Goal: Task Accomplishment & Management: Manage account settings

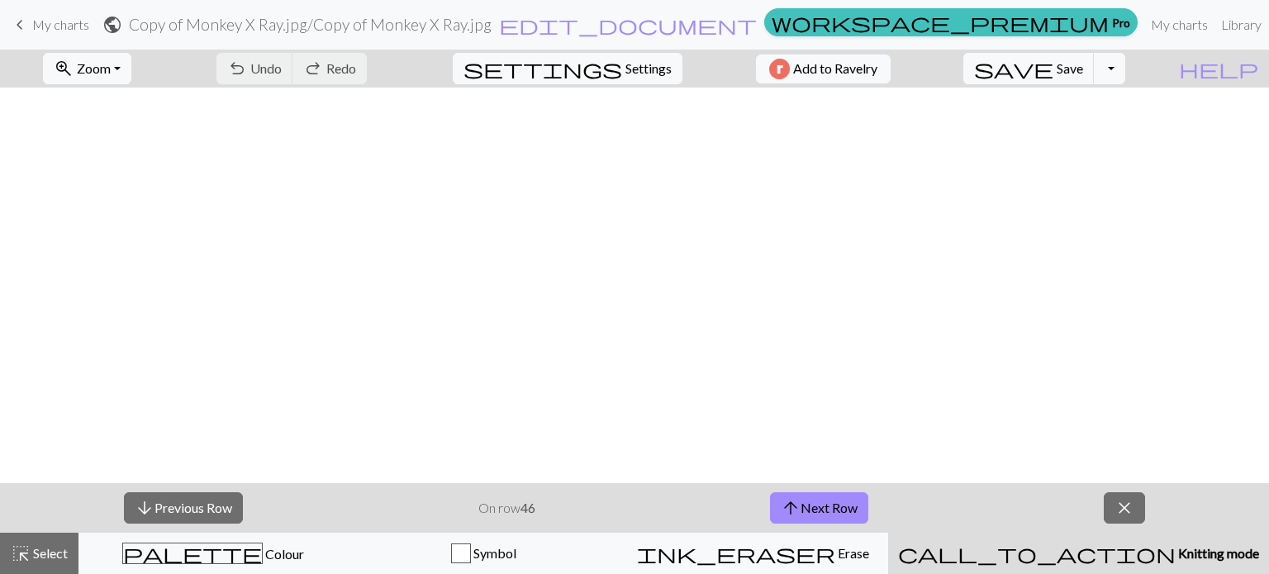
scroll to position [694, 0]
click at [820, 498] on button "arrow_upward Next Row" at bounding box center [819, 507] width 98 height 31
click at [1095, 59] on button "save Save Save" at bounding box center [1028, 68] width 131 height 31
click at [1099, 61] on div "Chart saved" at bounding box center [634, 32] width 1269 height 65
click at [856, 508] on button "arrow_upward Next Row" at bounding box center [819, 507] width 98 height 31
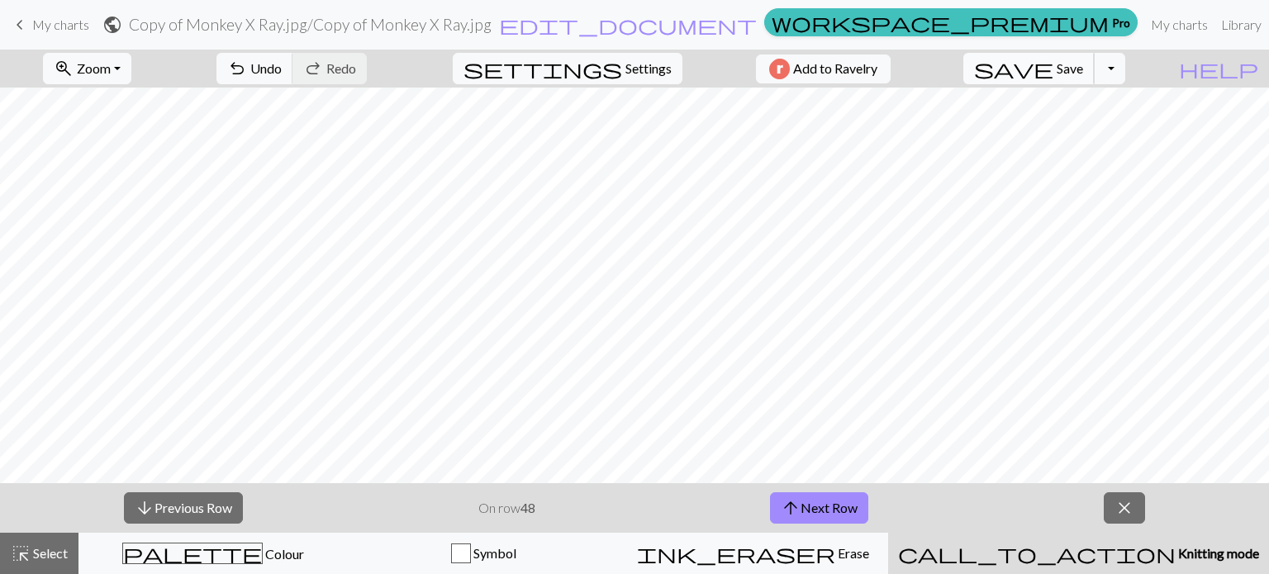
click at [1086, 78] on button "save Save Save" at bounding box center [1028, 68] width 131 height 31
click at [839, 502] on button "arrow_upward Next Row" at bounding box center [819, 507] width 98 height 31
click at [1083, 72] on span "Save" at bounding box center [1070, 68] width 26 height 16
click at [26, 19] on span "keyboard_arrow_left" at bounding box center [20, 24] width 20 height 23
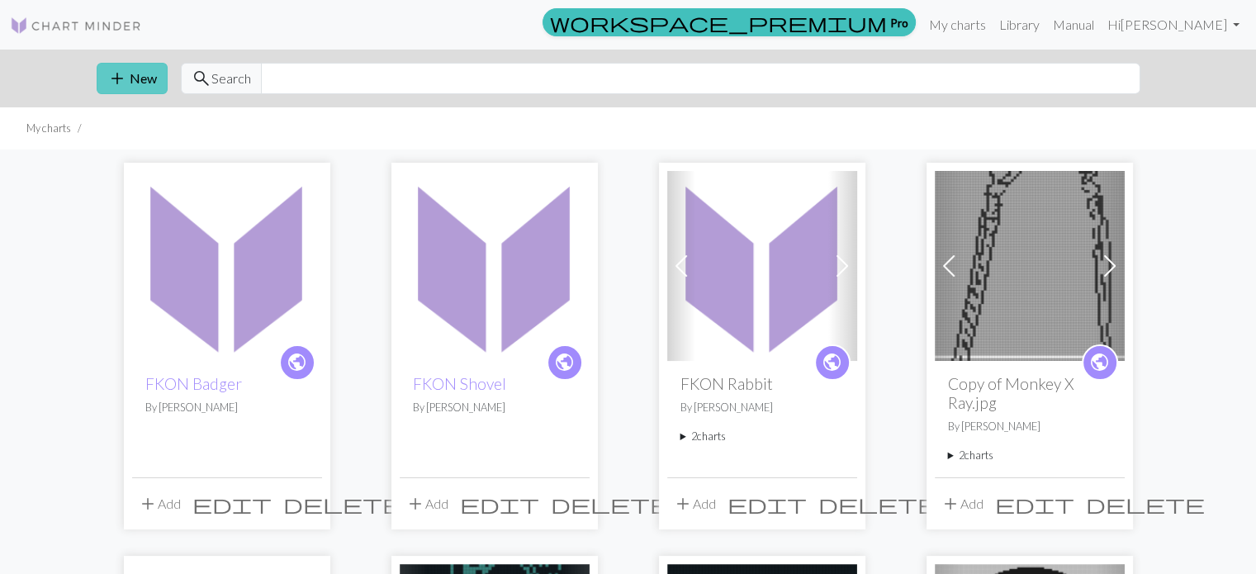
click at [143, 65] on button "add New" at bounding box center [132, 78] width 71 height 31
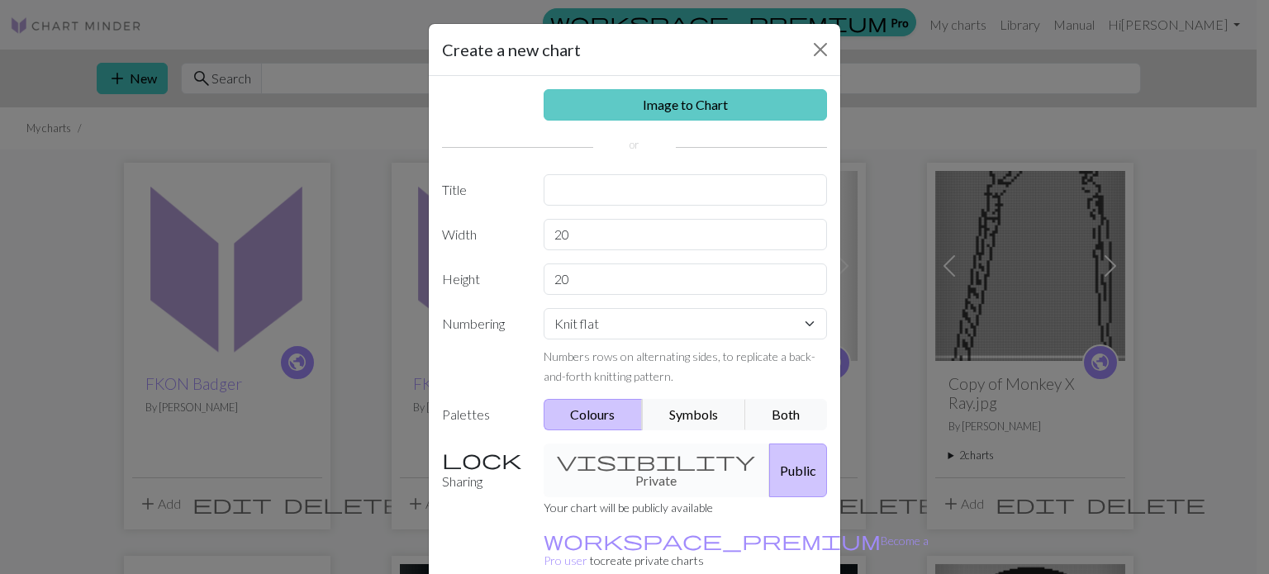
click at [547, 97] on link "Image to Chart" at bounding box center [686, 104] width 284 height 31
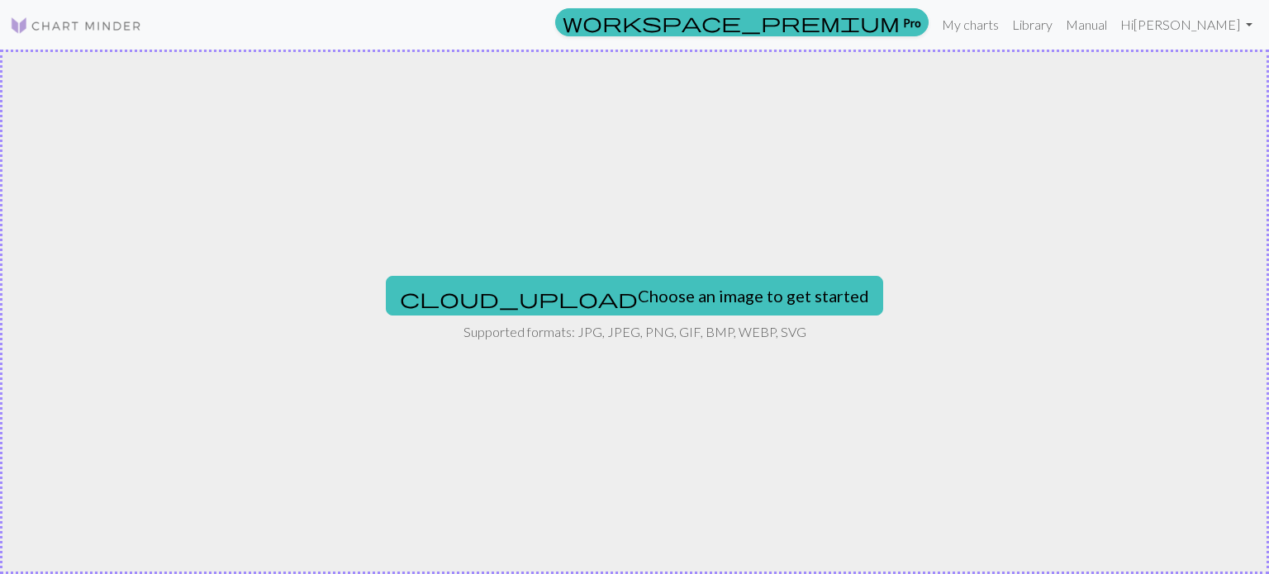
click at [608, 325] on p "Supported formats: JPG, JPEG, PNG, GIF, BMP, WEBP, SVG" at bounding box center [634, 332] width 343 height 20
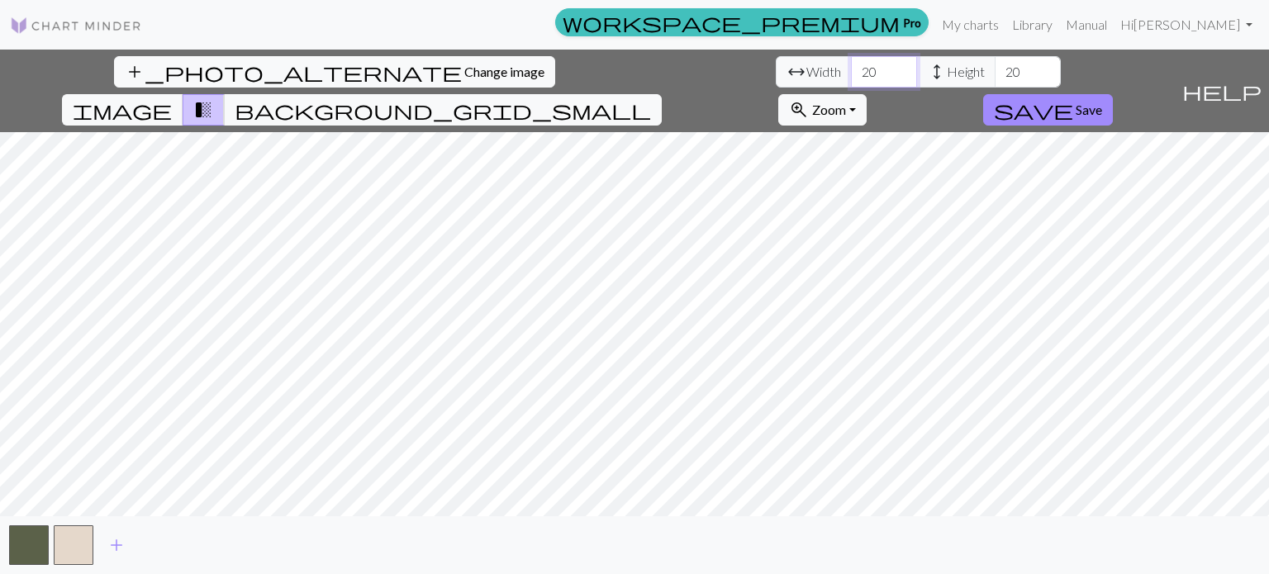
drag, startPoint x: 403, startPoint y: 69, endPoint x: 377, endPoint y: 71, distance: 26.5
click at [851, 71] on input "20" at bounding box center [884, 71] width 66 height 31
type input "4"
type input "2"
type input "30"
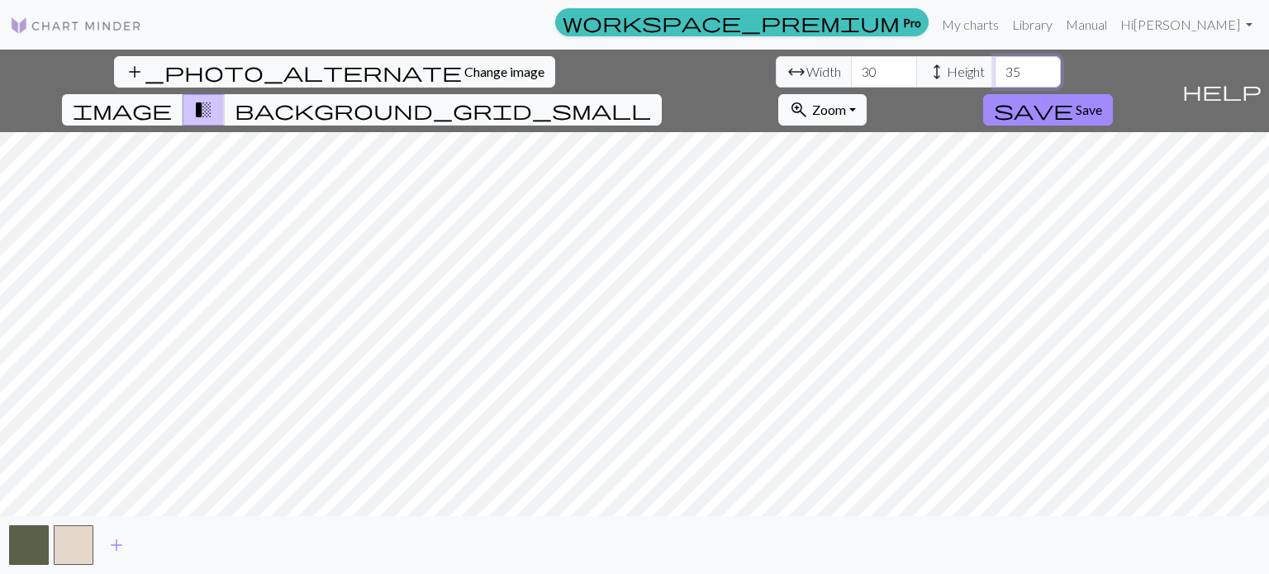
type input "35"
click at [851, 72] on input "30" at bounding box center [884, 71] width 66 height 31
type input "35"
click at [117, 549] on span "add" at bounding box center [117, 545] width 20 height 23
click at [162, 544] on span "add" at bounding box center [161, 545] width 20 height 23
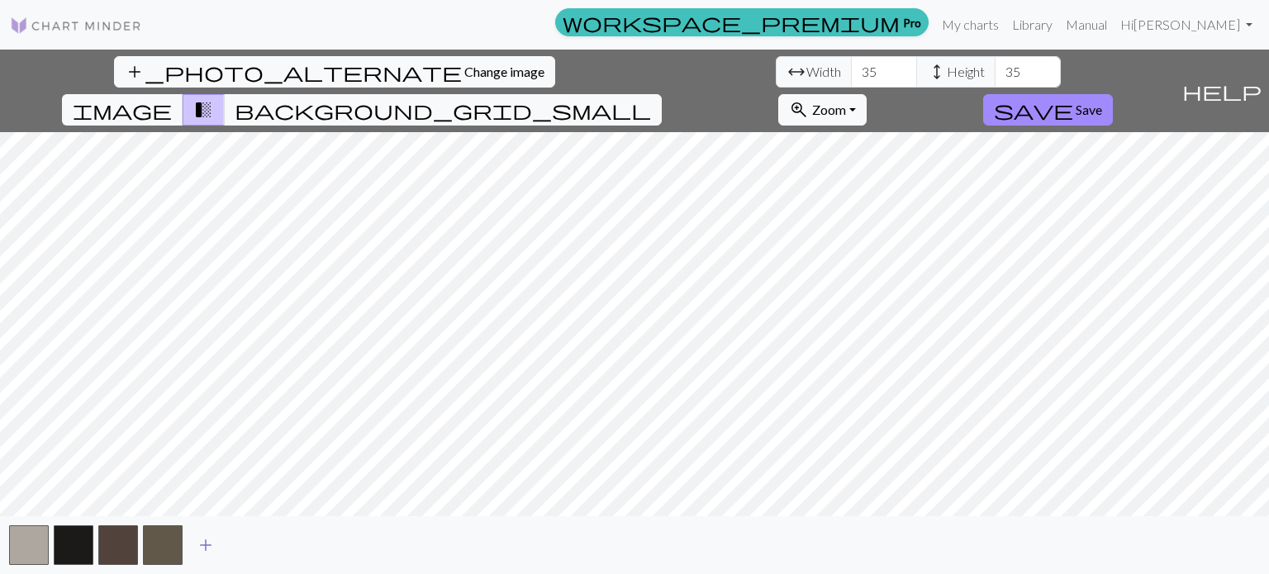
click at [216, 544] on button "add" at bounding box center [205, 545] width 41 height 31
click at [245, 548] on span "add" at bounding box center [250, 545] width 20 height 23
click at [299, 545] on span "add" at bounding box center [295, 545] width 20 height 23
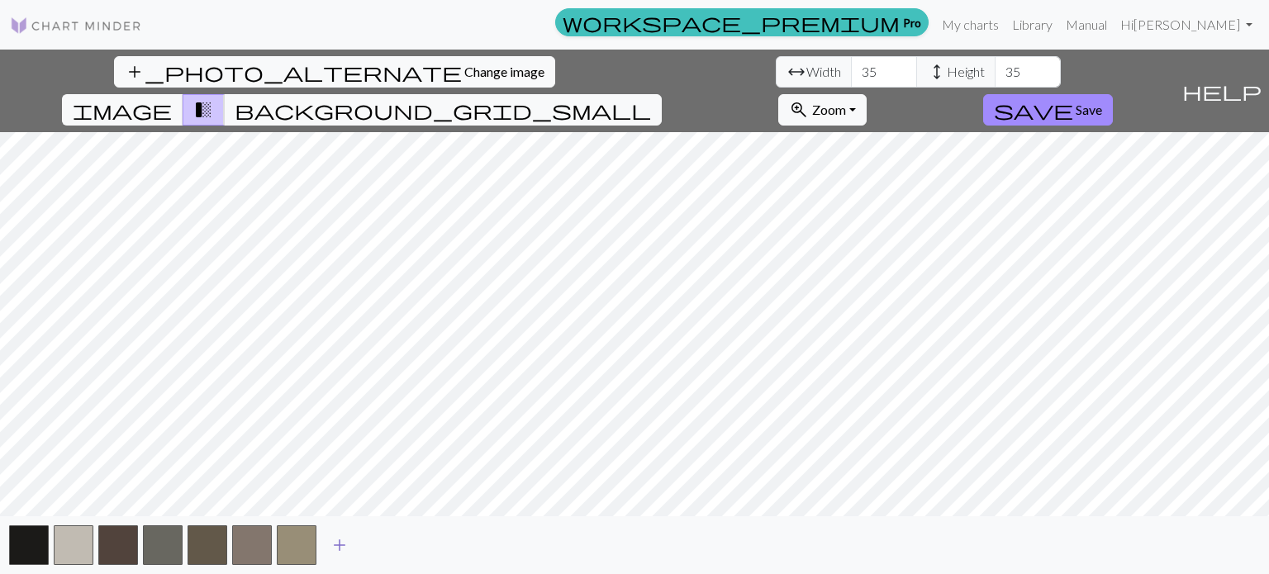
click at [346, 544] on span "add" at bounding box center [340, 545] width 20 height 23
click at [69, 550] on button "button" at bounding box center [74, 545] width 40 height 40
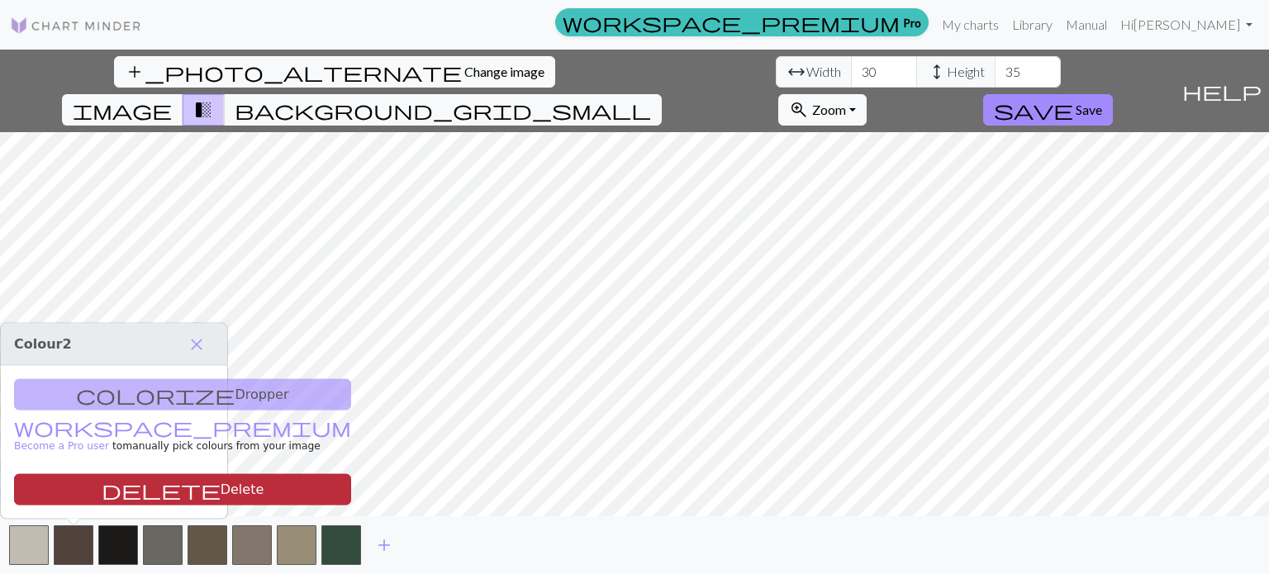
click at [66, 486] on button "delete Delete" at bounding box center [182, 489] width 337 height 31
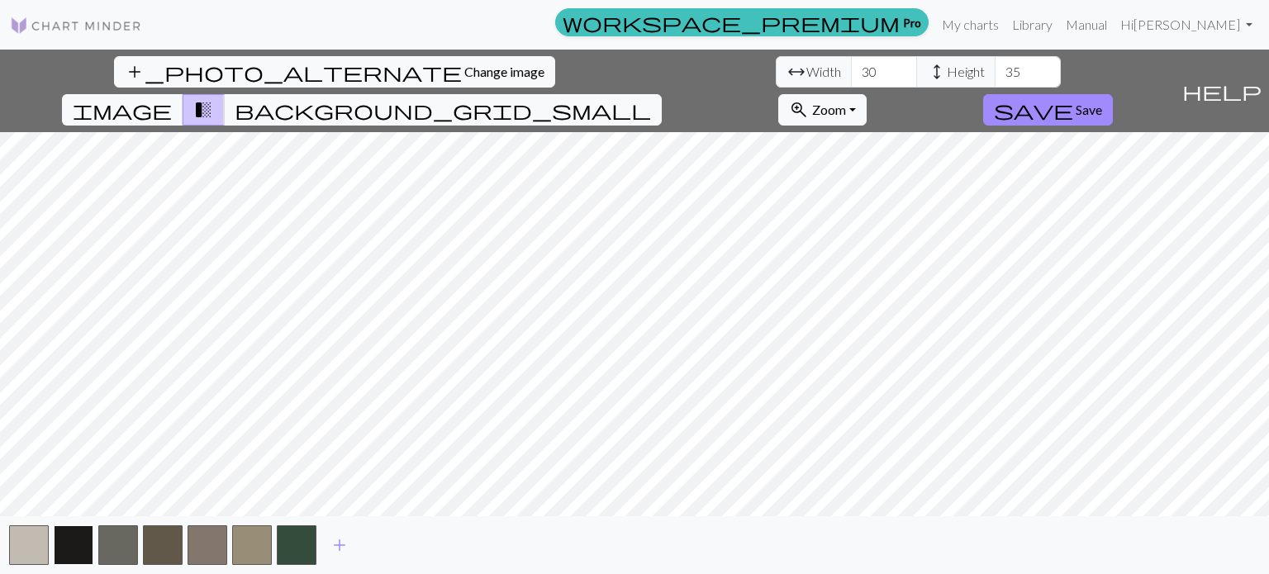
click at [66, 537] on button "button" at bounding box center [74, 545] width 40 height 40
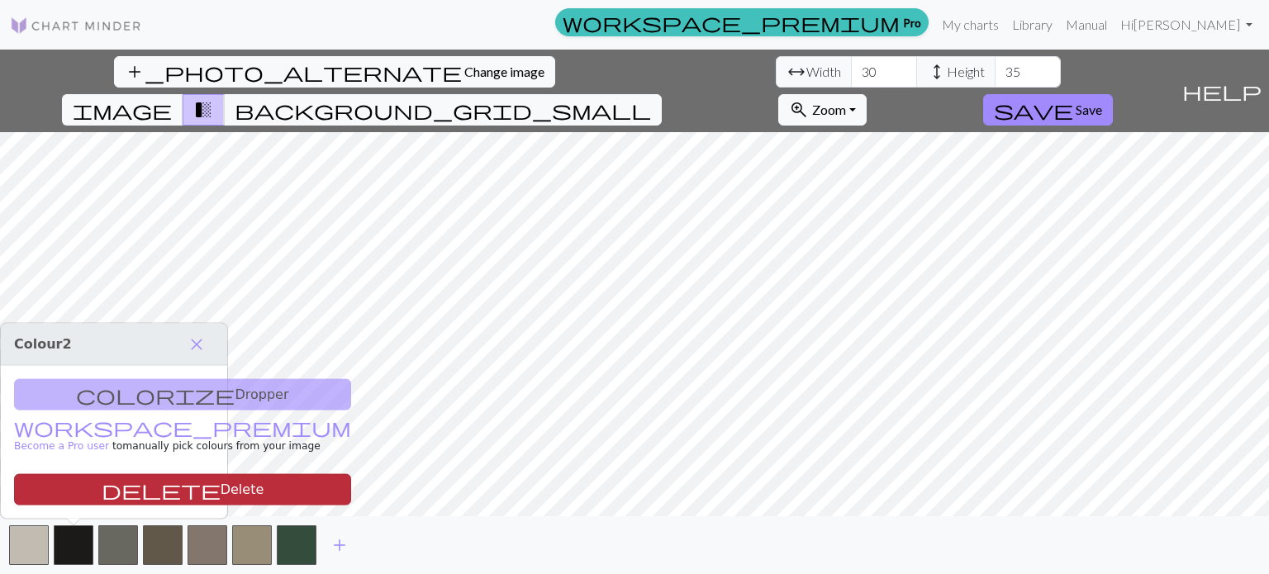
click at [79, 490] on button "delete Delete" at bounding box center [182, 489] width 337 height 31
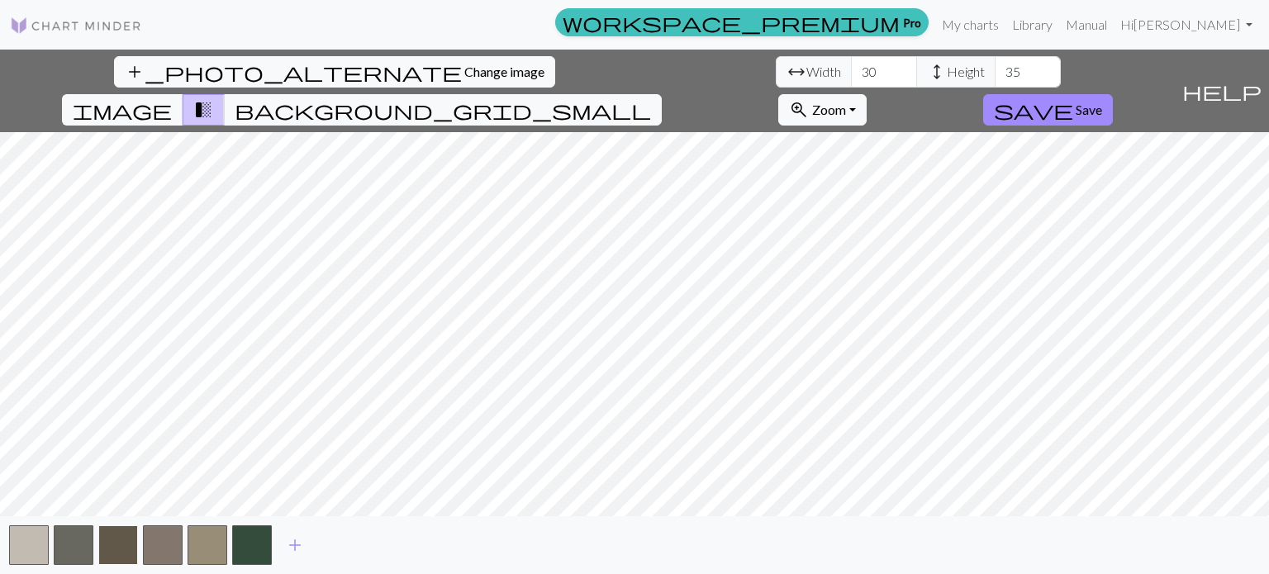
click at [119, 544] on button "button" at bounding box center [118, 545] width 40 height 40
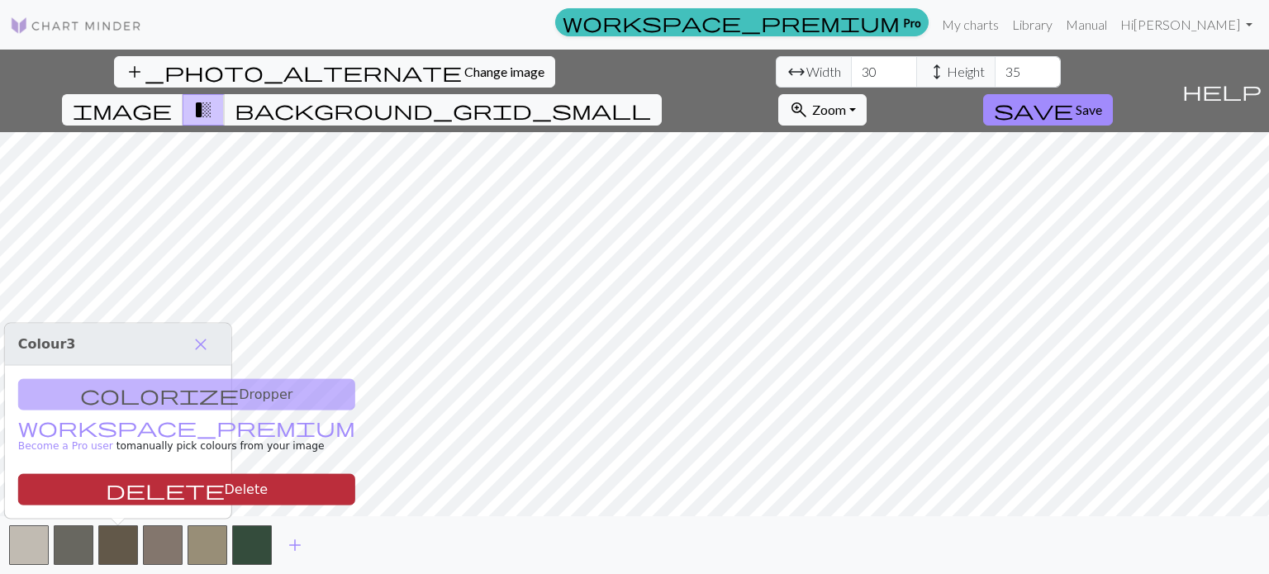
click at [128, 490] on button "delete Delete" at bounding box center [186, 489] width 337 height 31
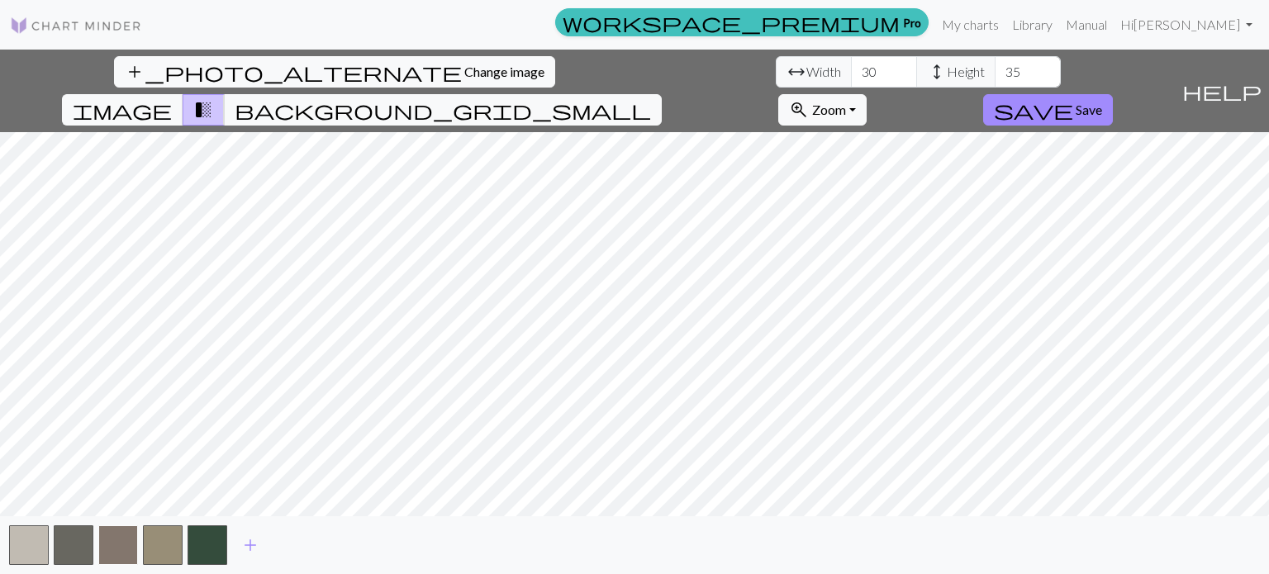
click at [129, 531] on button "button" at bounding box center [118, 545] width 40 height 40
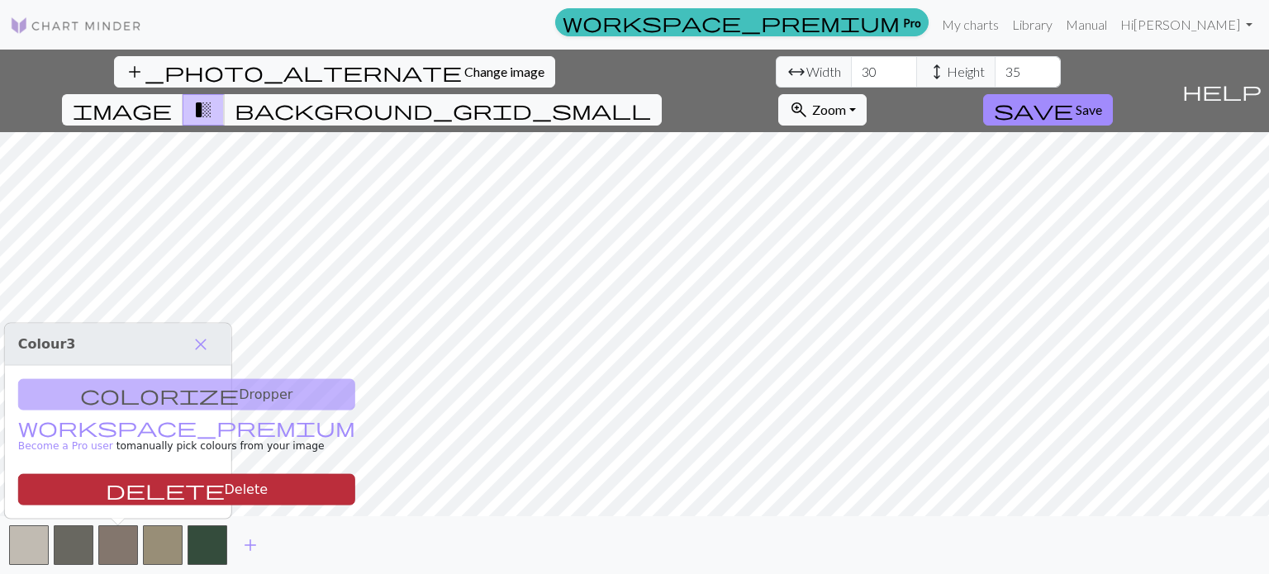
click at [135, 498] on button "delete Delete" at bounding box center [186, 489] width 337 height 31
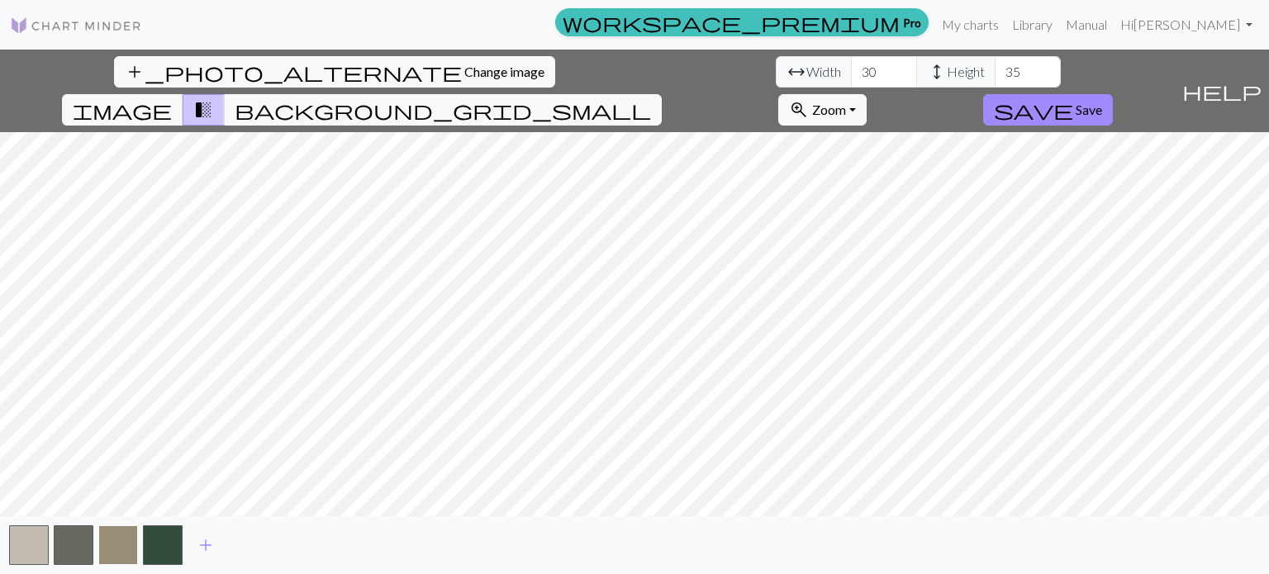
click at [130, 551] on button "button" at bounding box center [118, 545] width 40 height 40
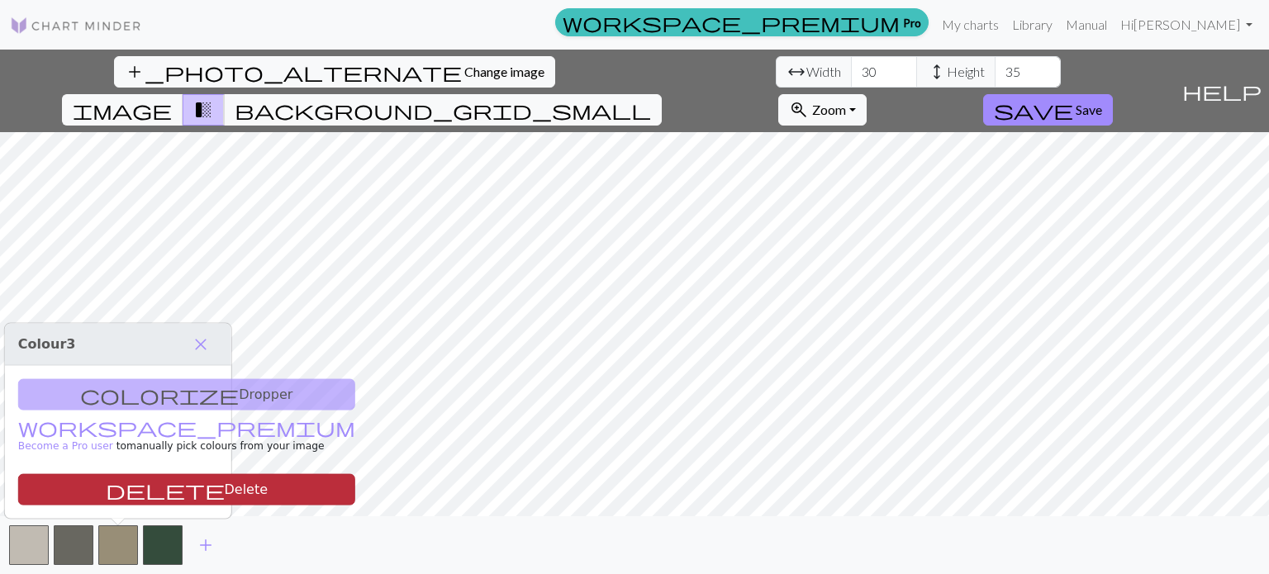
click at [150, 488] on button "delete Delete" at bounding box center [186, 489] width 337 height 31
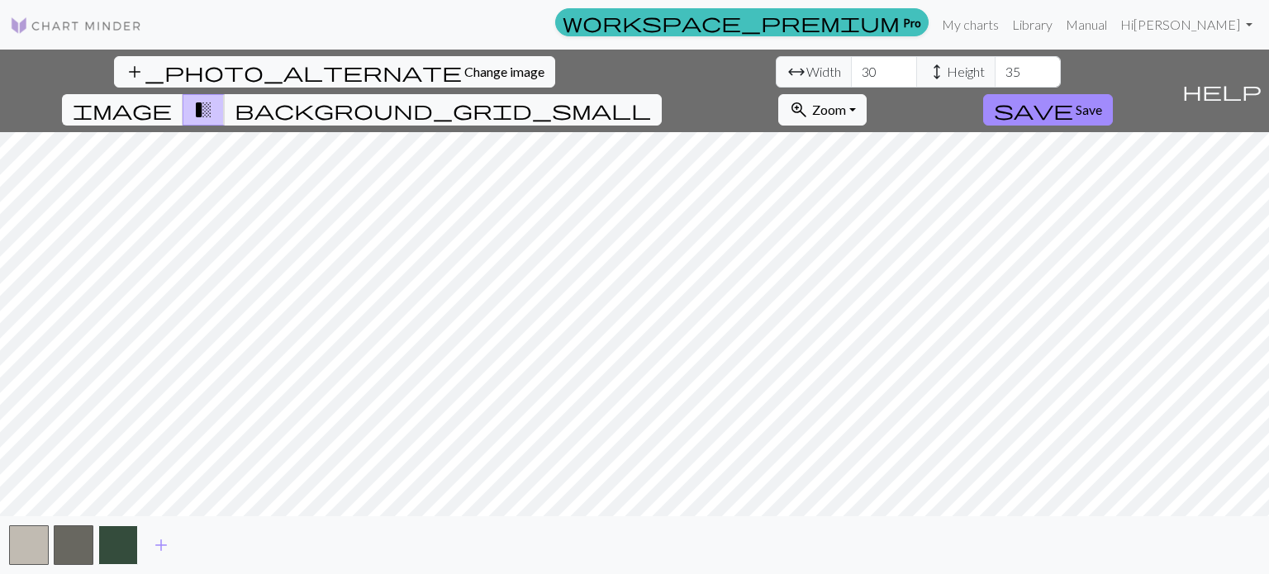
click at [125, 539] on button "button" at bounding box center [118, 545] width 40 height 40
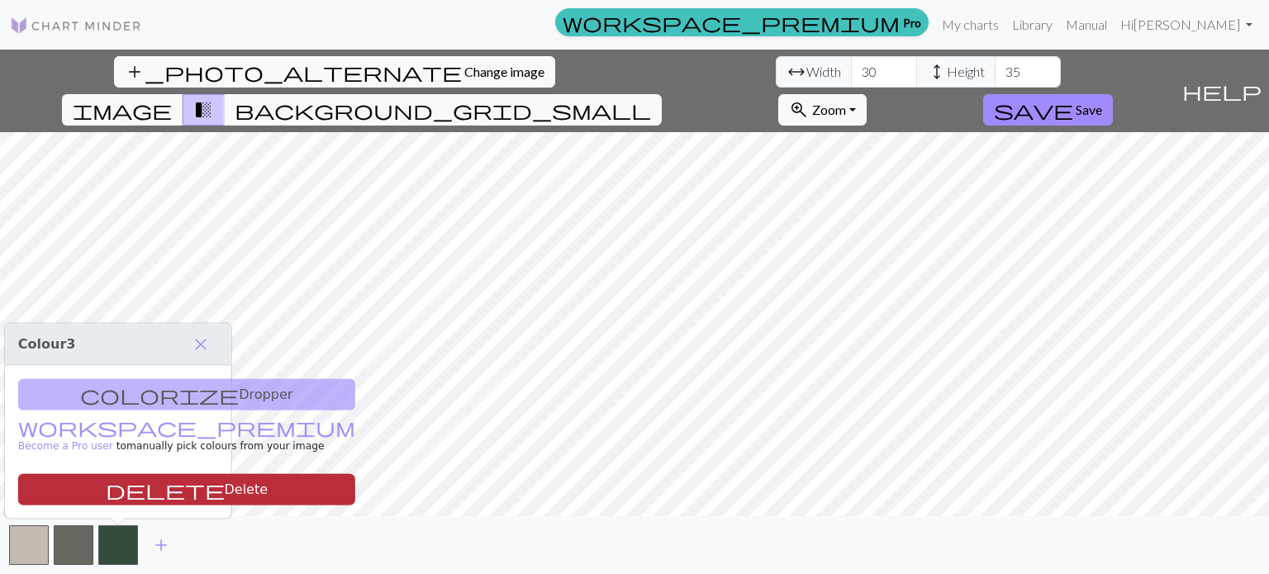
click at [131, 481] on button "delete Delete" at bounding box center [186, 489] width 337 height 31
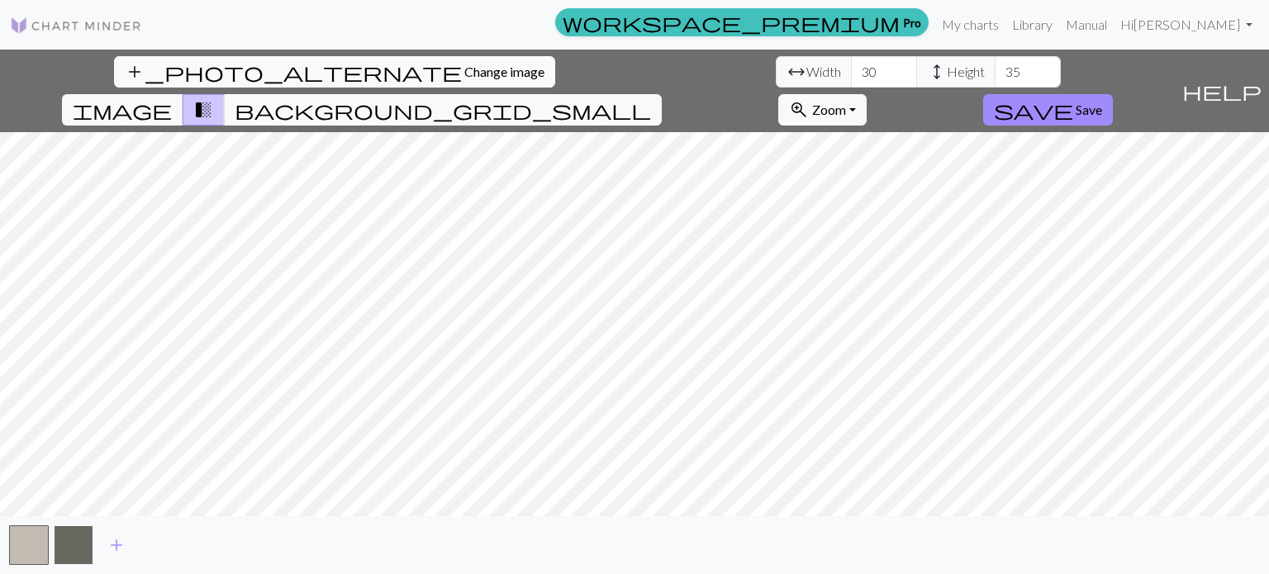
click at [56, 543] on button "button" at bounding box center [74, 545] width 40 height 40
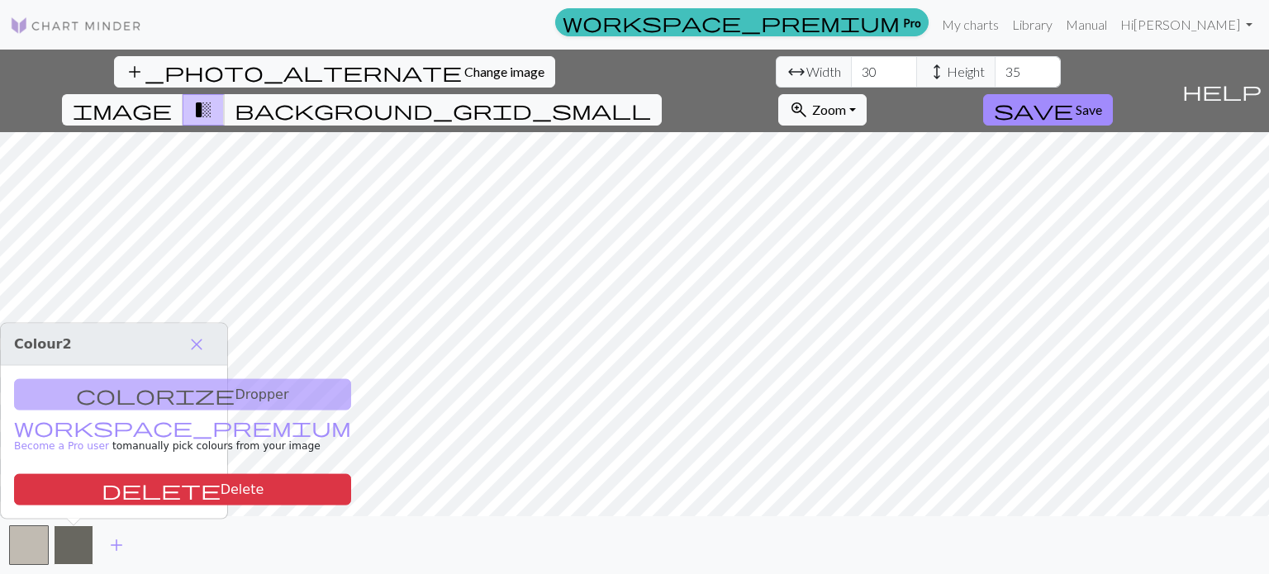
click at [73, 560] on button "button" at bounding box center [74, 545] width 40 height 40
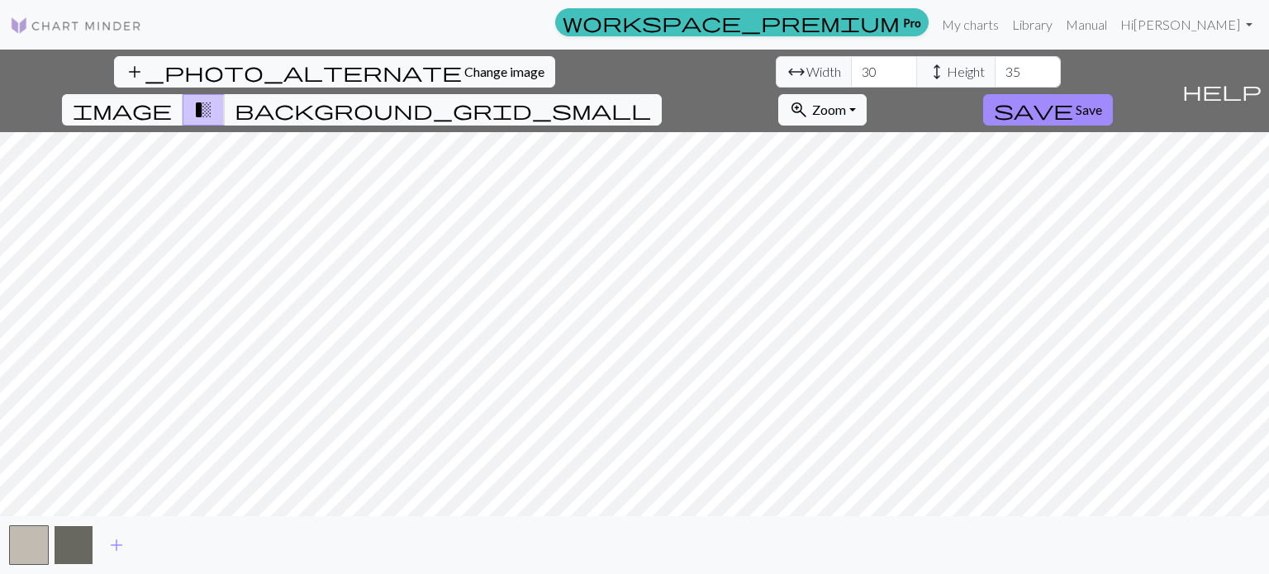
click at [73, 554] on button "button" at bounding box center [74, 545] width 40 height 40
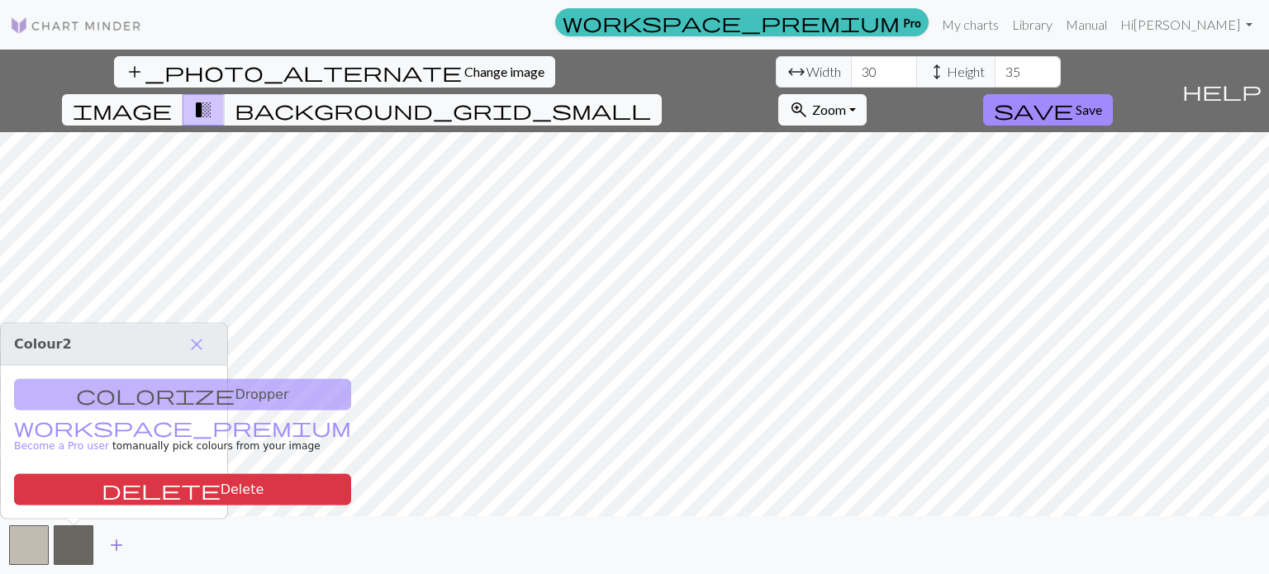
click at [115, 539] on span "add" at bounding box center [117, 545] width 20 height 23
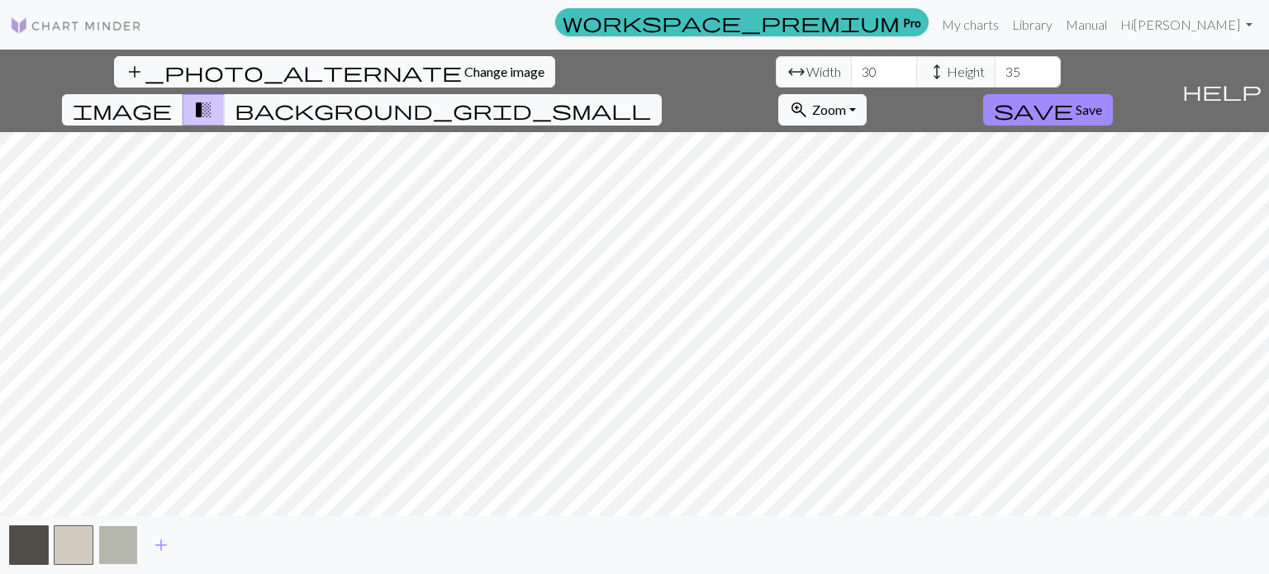
click at [123, 537] on button "button" at bounding box center [118, 545] width 40 height 40
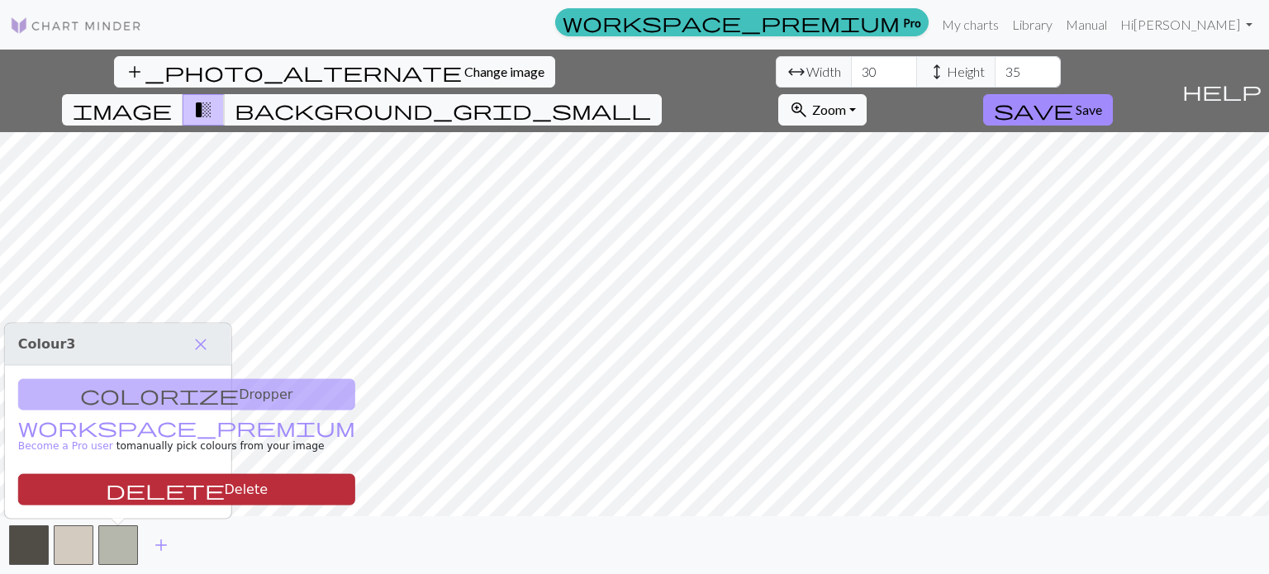
click at [130, 487] on button "delete Delete" at bounding box center [186, 489] width 337 height 31
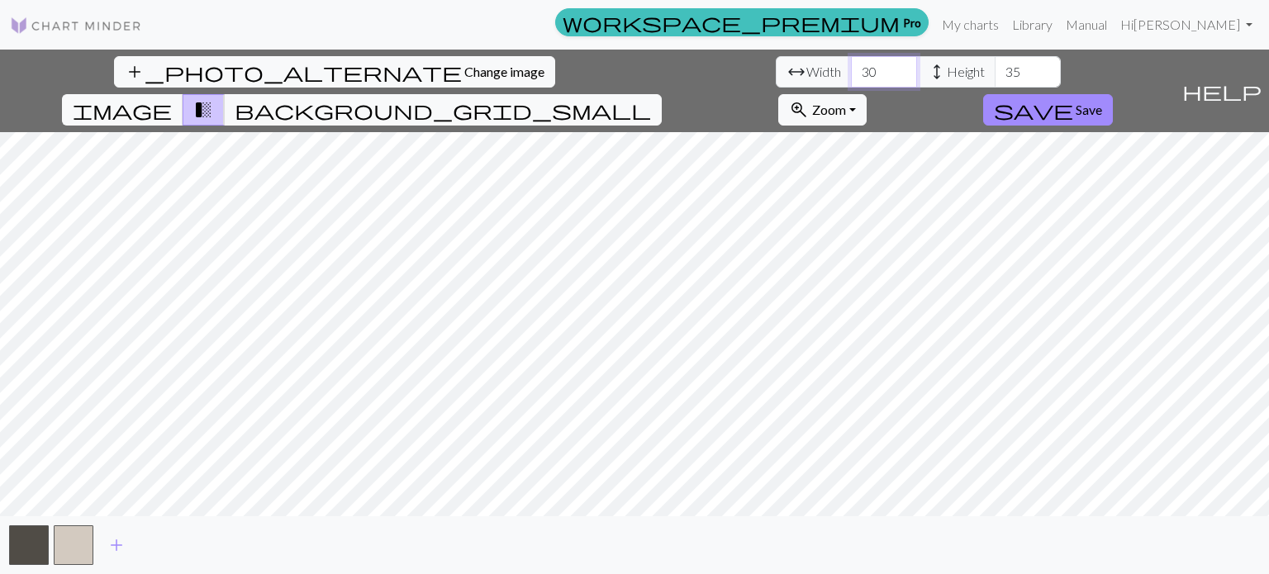
drag, startPoint x: 384, startPoint y: 66, endPoint x: 307, endPoint y: 74, distance: 77.2
click at [776, 74] on div "arrow_range Width 30 height Height 35" at bounding box center [918, 71] width 285 height 31
type input "3"
type input "40"
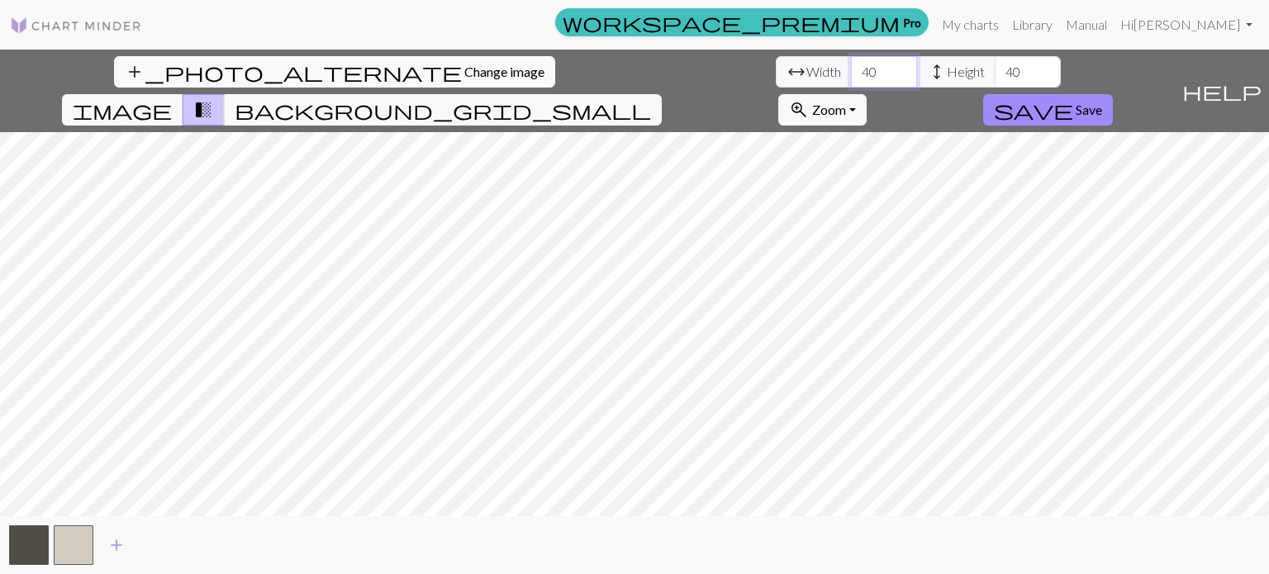
drag, startPoint x: 393, startPoint y: 69, endPoint x: 324, endPoint y: 73, distance: 69.5
click at [776, 74] on div "arrow_range Width 40 height Height 40" at bounding box center [918, 71] width 285 height 31
type input "50"
type input "5"
type input "3"
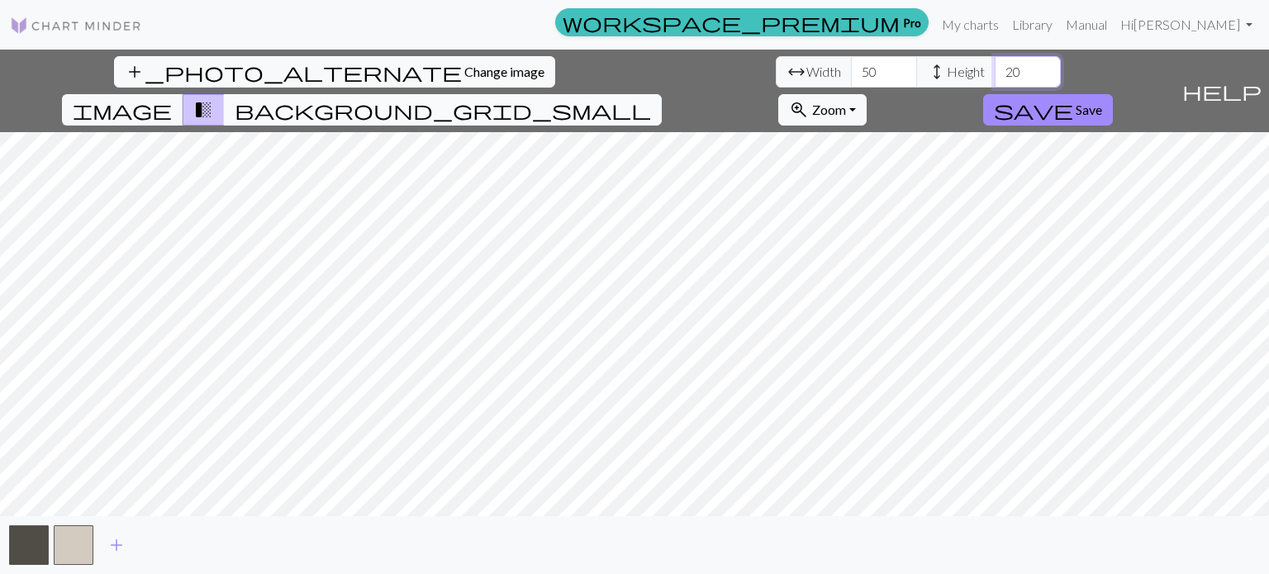
type input "20"
click at [662, 94] on button "background_grid_small" at bounding box center [443, 109] width 438 height 31
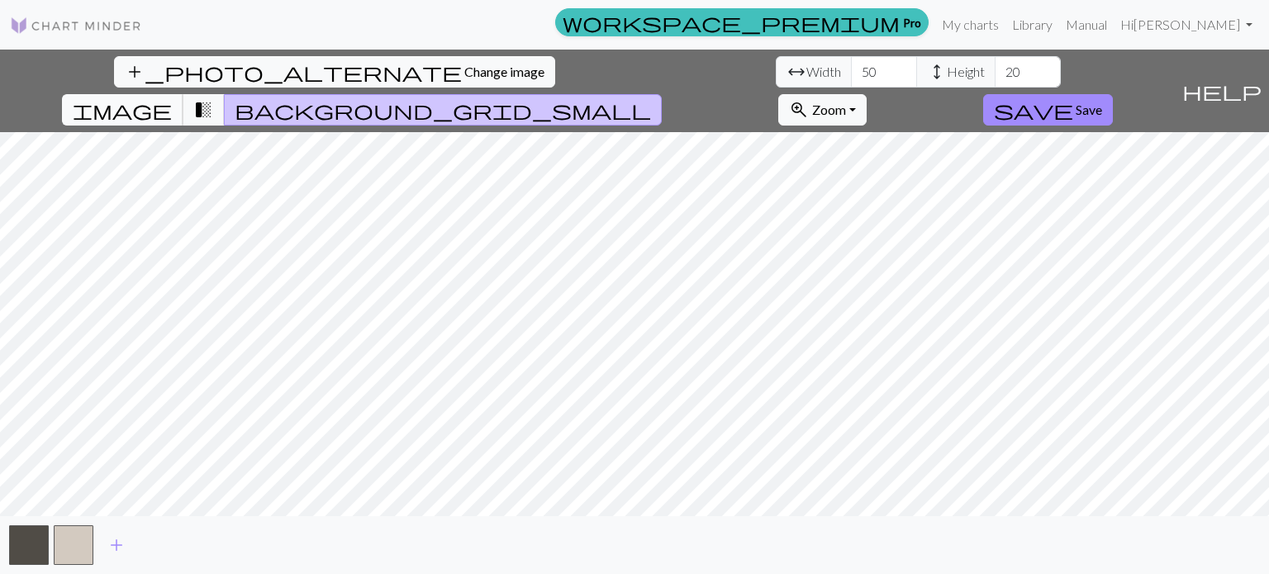
click at [183, 94] on button "image" at bounding box center [122, 109] width 121 height 31
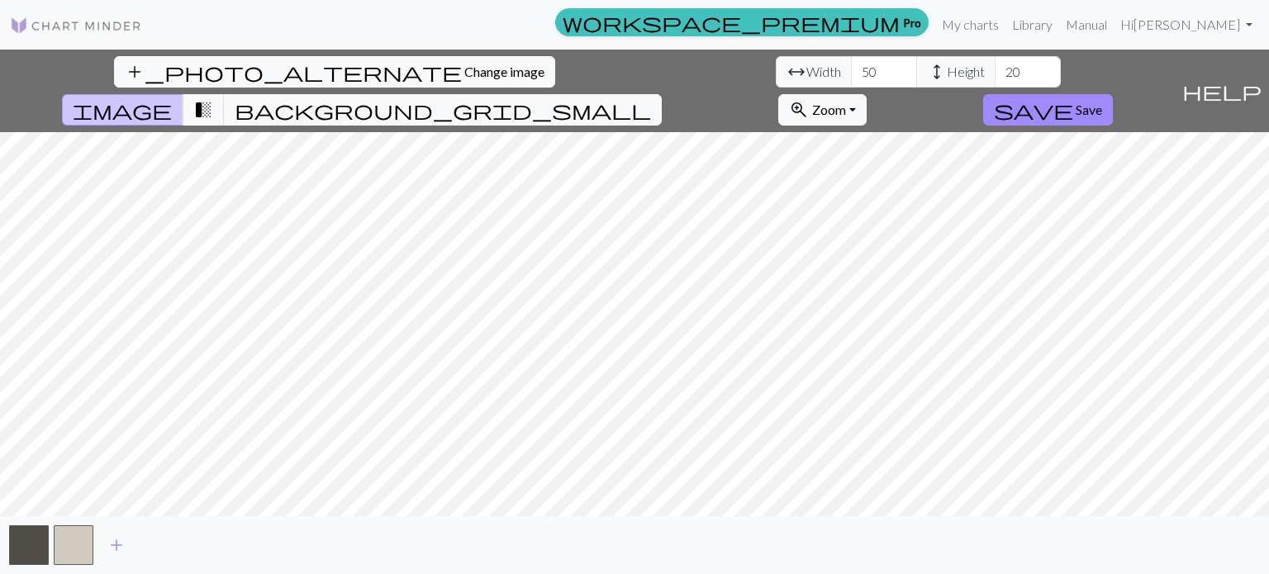
click at [99, 31] on img at bounding box center [76, 26] width 132 height 20
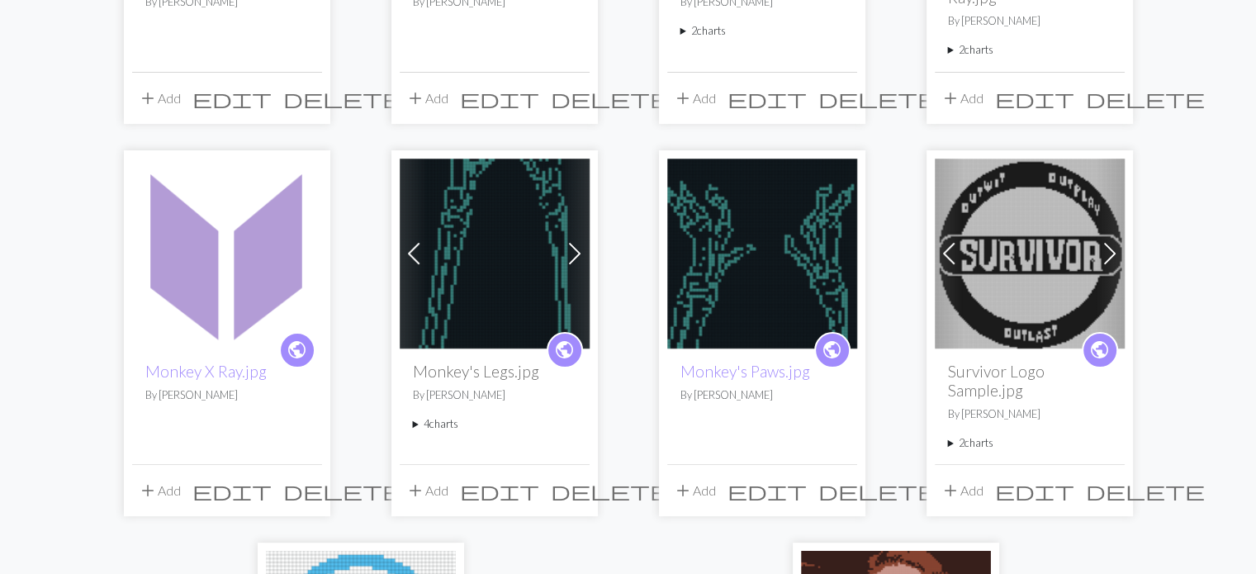
scroll to position [401, 0]
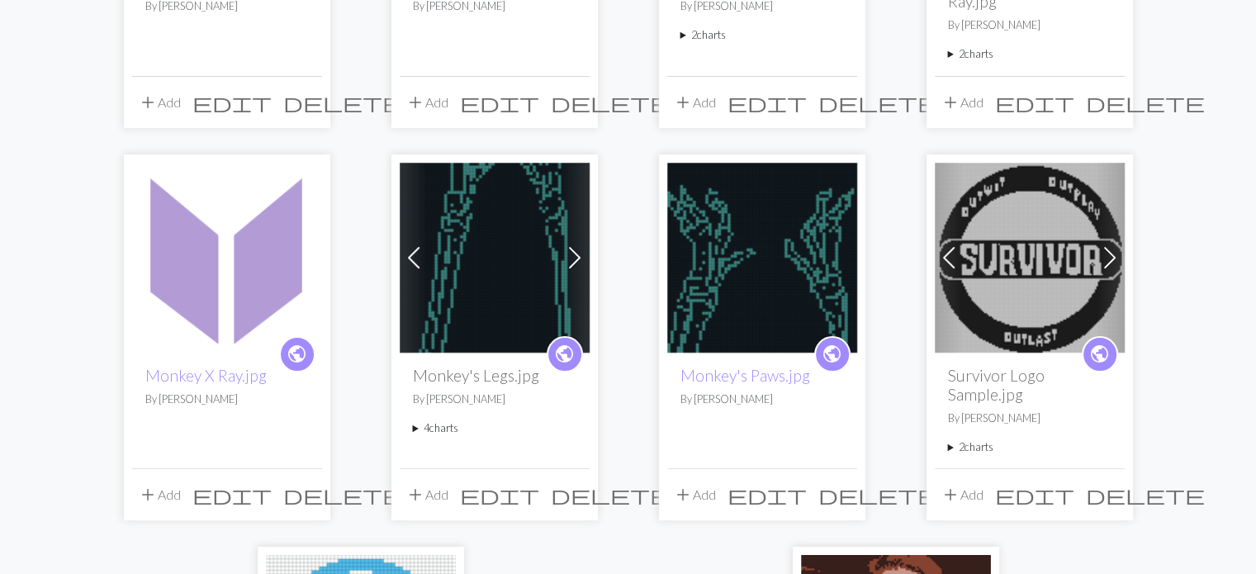
click at [220, 347] on img at bounding box center [227, 258] width 190 height 190
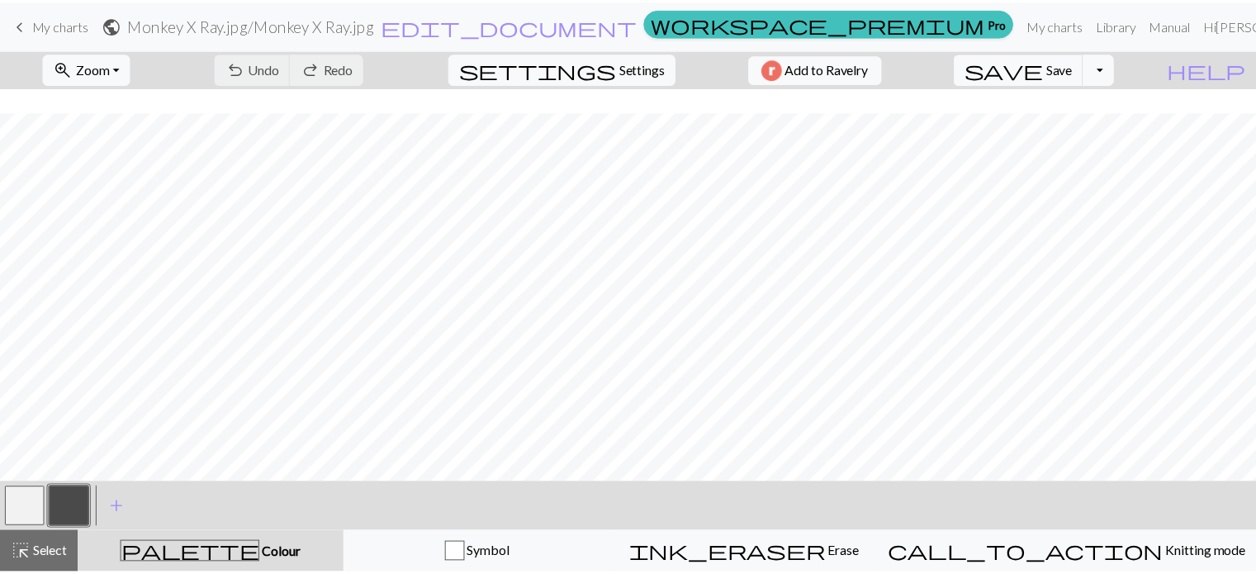
scroll to position [2003, 0]
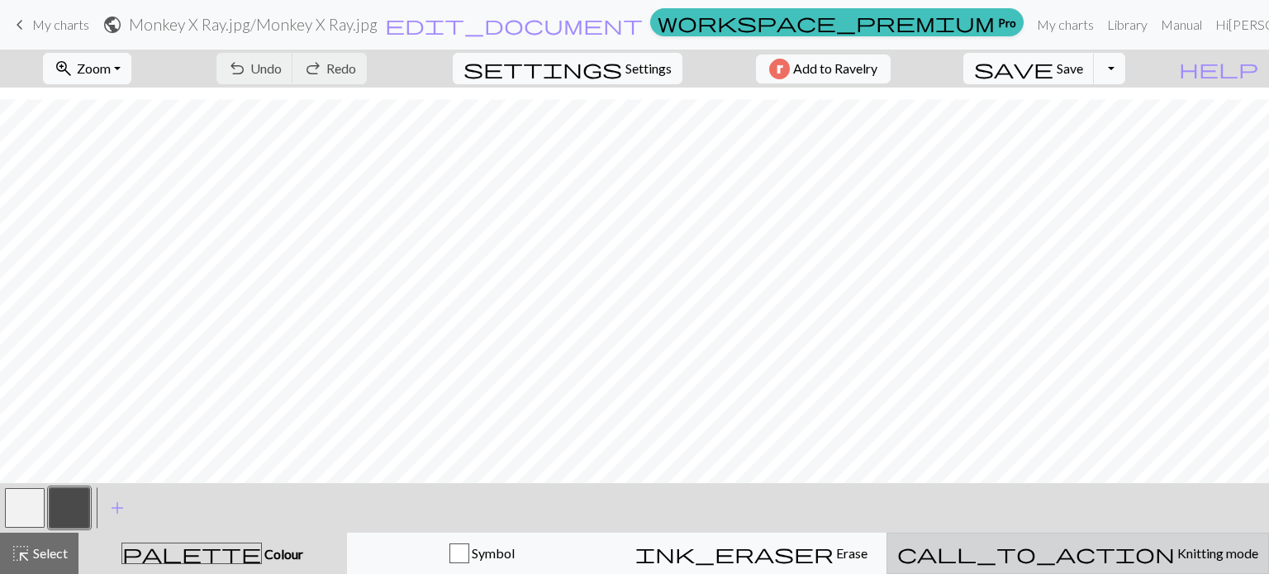
click at [1170, 544] on div "call_to_action Knitting mode Knitting mode" at bounding box center [1077, 554] width 361 height 20
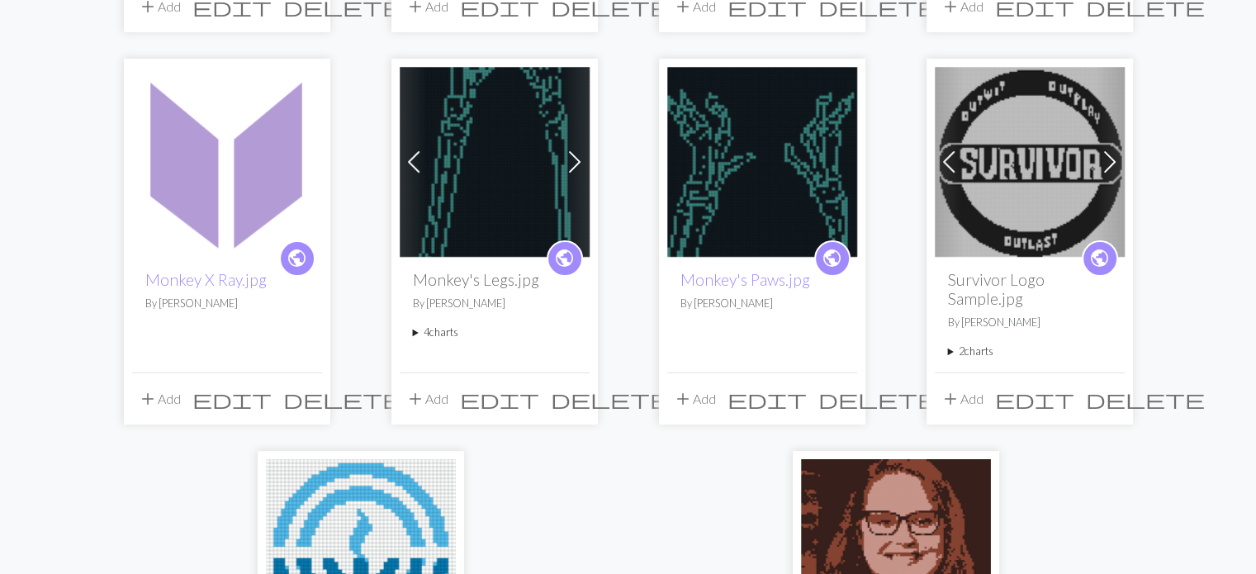
scroll to position [498, 0]
click at [310, 402] on span "delete" at bounding box center [342, 398] width 119 height 23
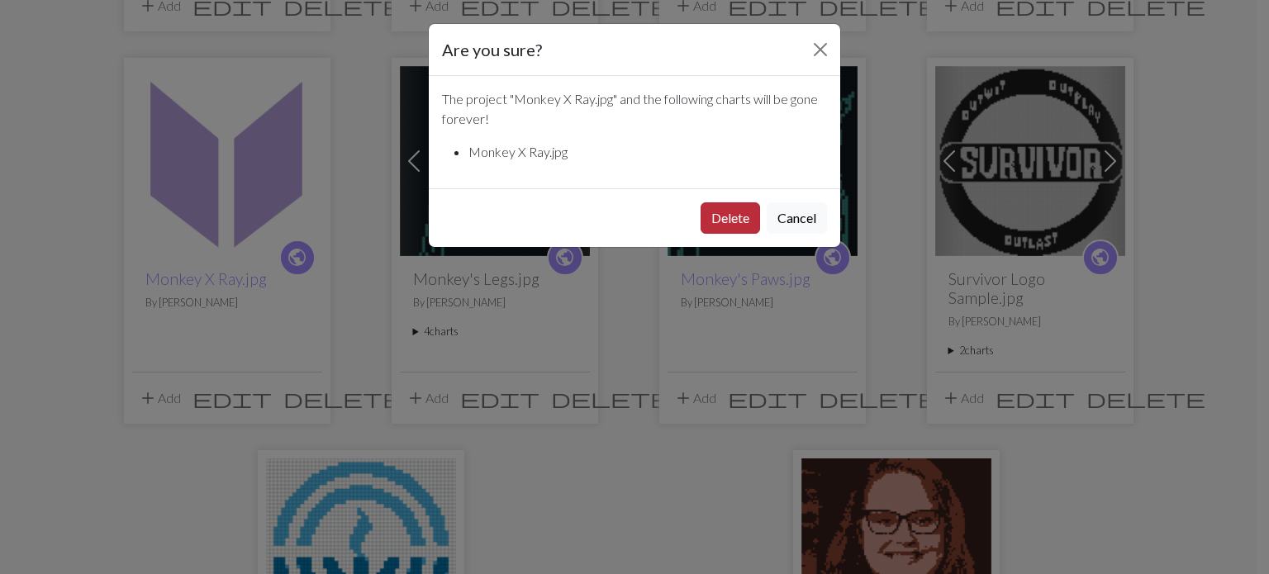
click at [740, 211] on button "Delete" at bounding box center [729, 217] width 59 height 31
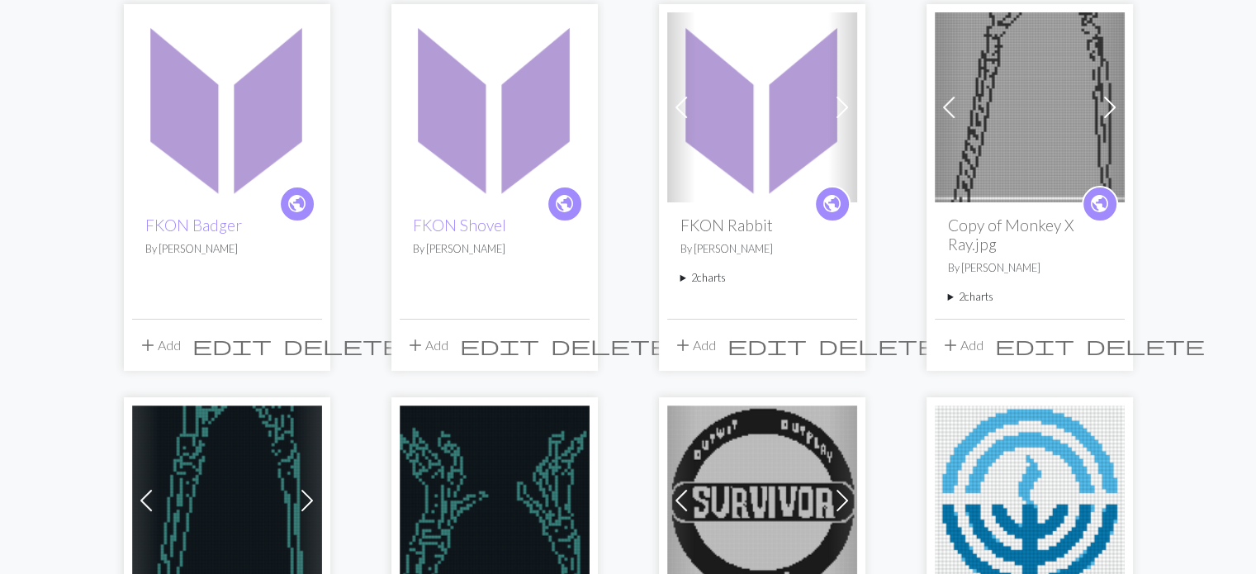
scroll to position [131, 0]
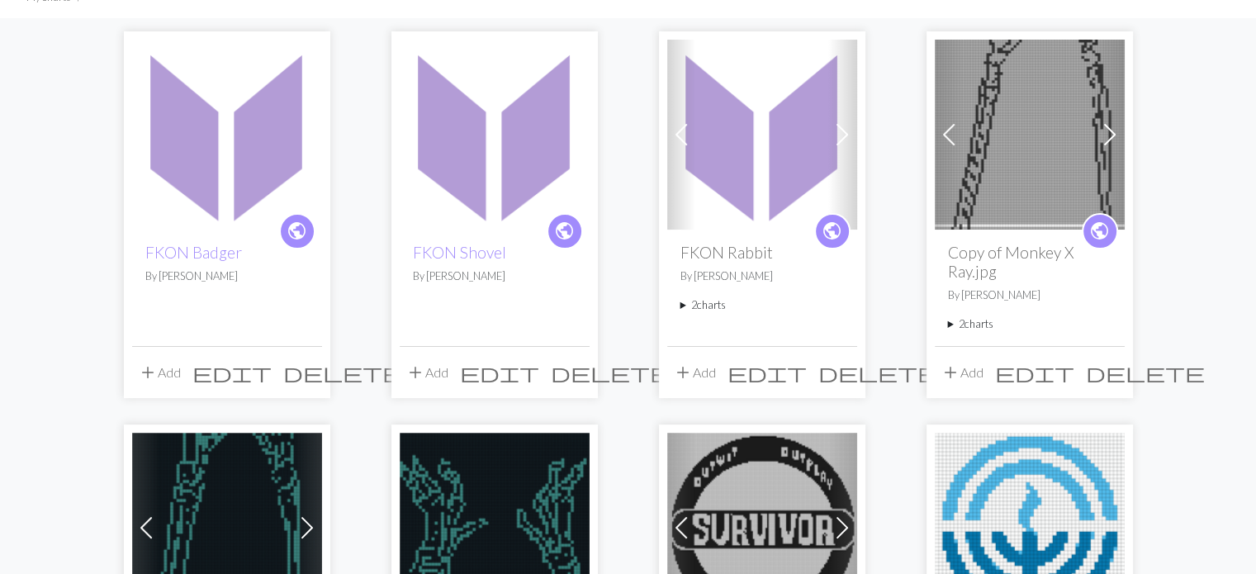
click at [1075, 375] on span "edit" at bounding box center [1034, 372] width 79 height 23
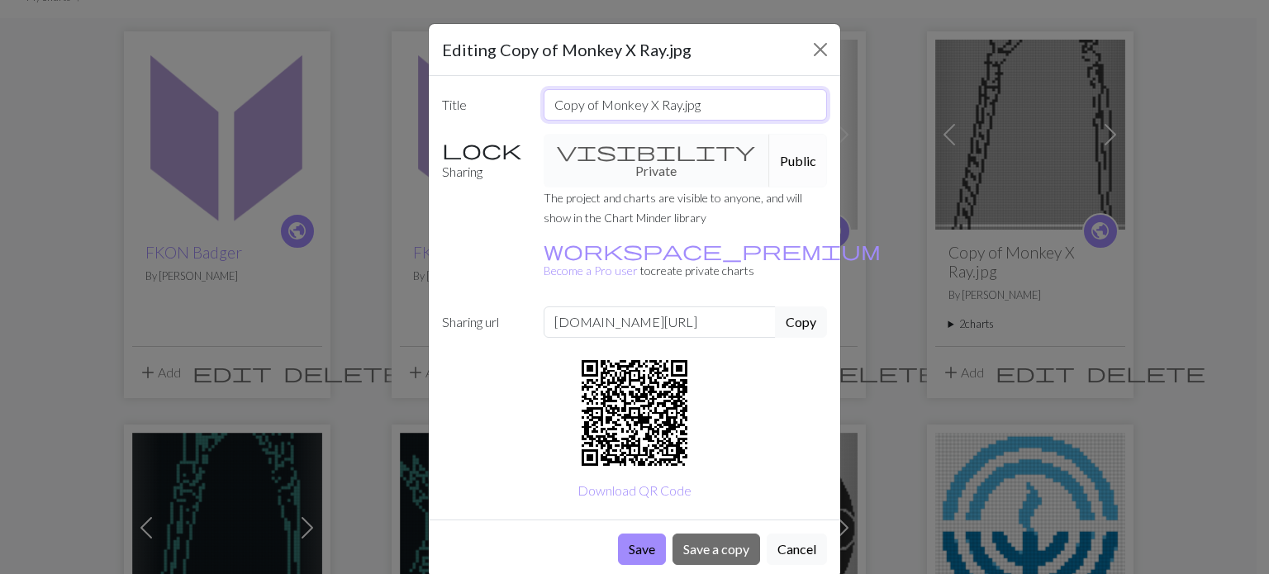
drag, startPoint x: 600, startPoint y: 104, endPoint x: 449, endPoint y: 128, distance: 153.1
click at [449, 128] on div "Title Copy of Monkey X Ray.jpg Sharing visibility Private Public The project an…" at bounding box center [634, 298] width 411 height 444
click at [616, 102] on input "Monkey X Ray.jpg" at bounding box center [686, 104] width 284 height 31
type input "Monkey X-Ray.jpg"
click at [643, 534] on button "Save" at bounding box center [642, 549] width 48 height 31
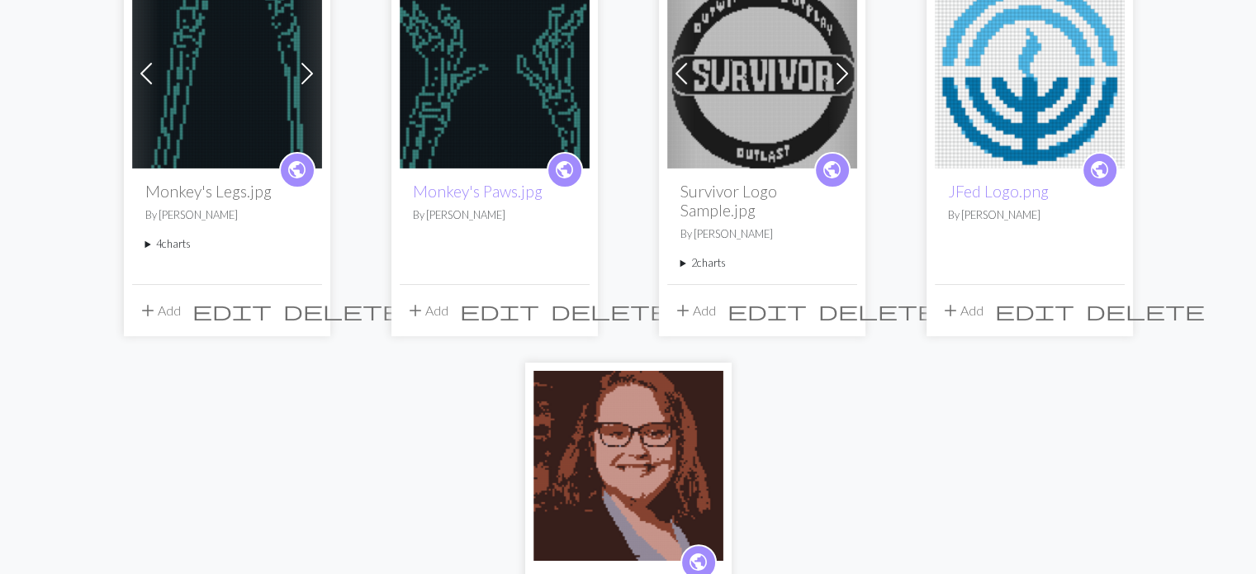
scroll to position [568, 0]
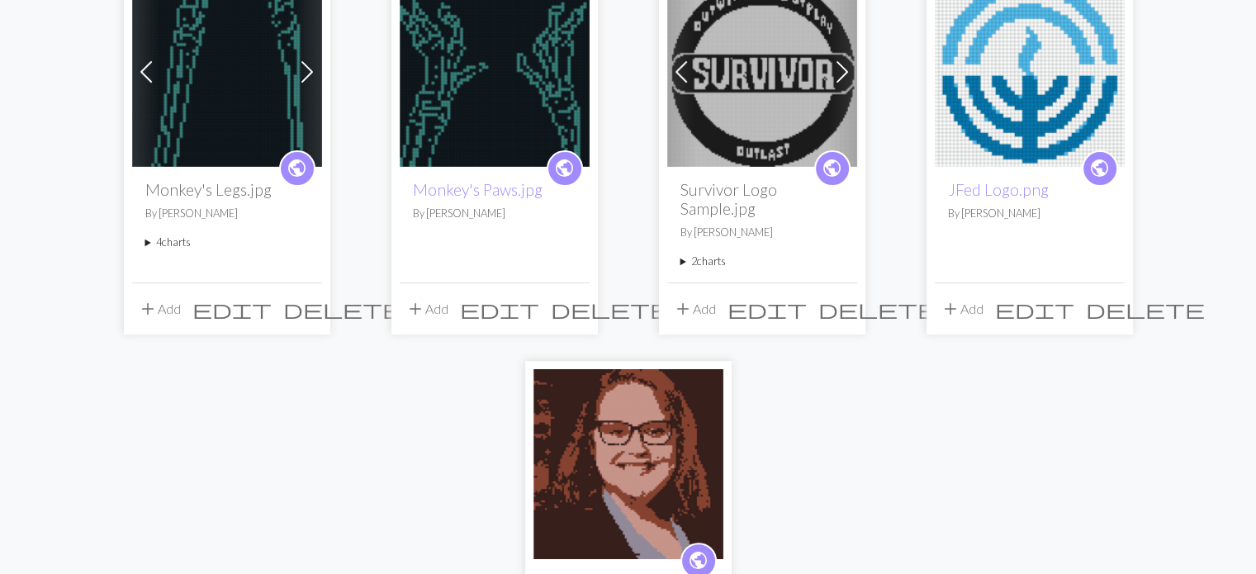
click at [995, 129] on img at bounding box center [1030, 72] width 190 height 190
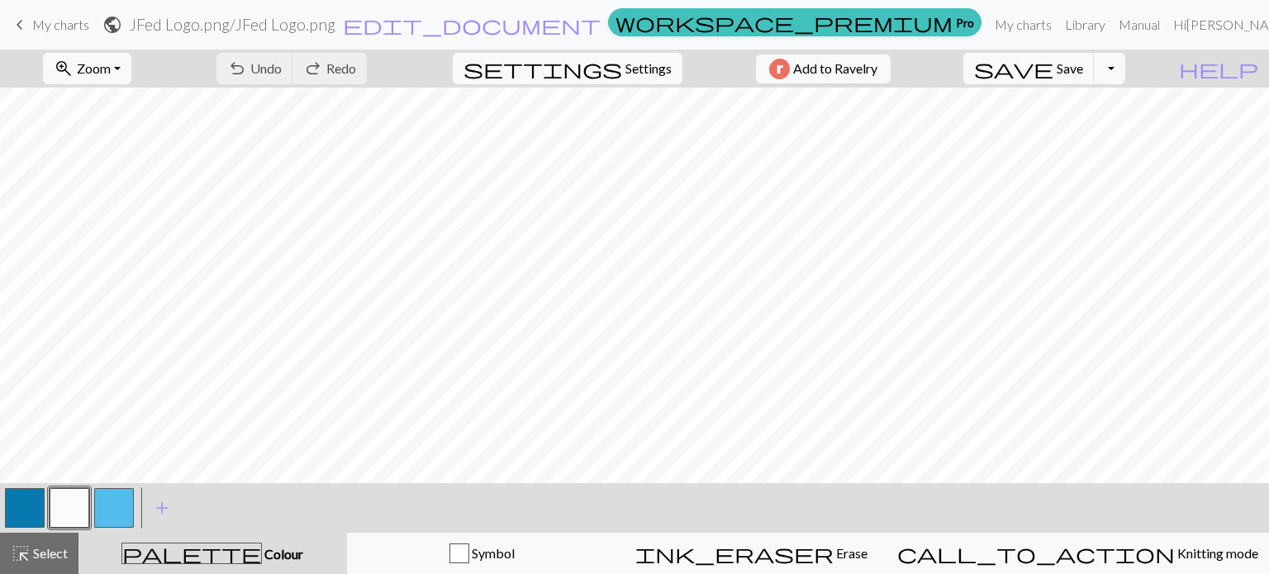
click at [11, 18] on span "keyboard_arrow_left" at bounding box center [20, 24] width 20 height 23
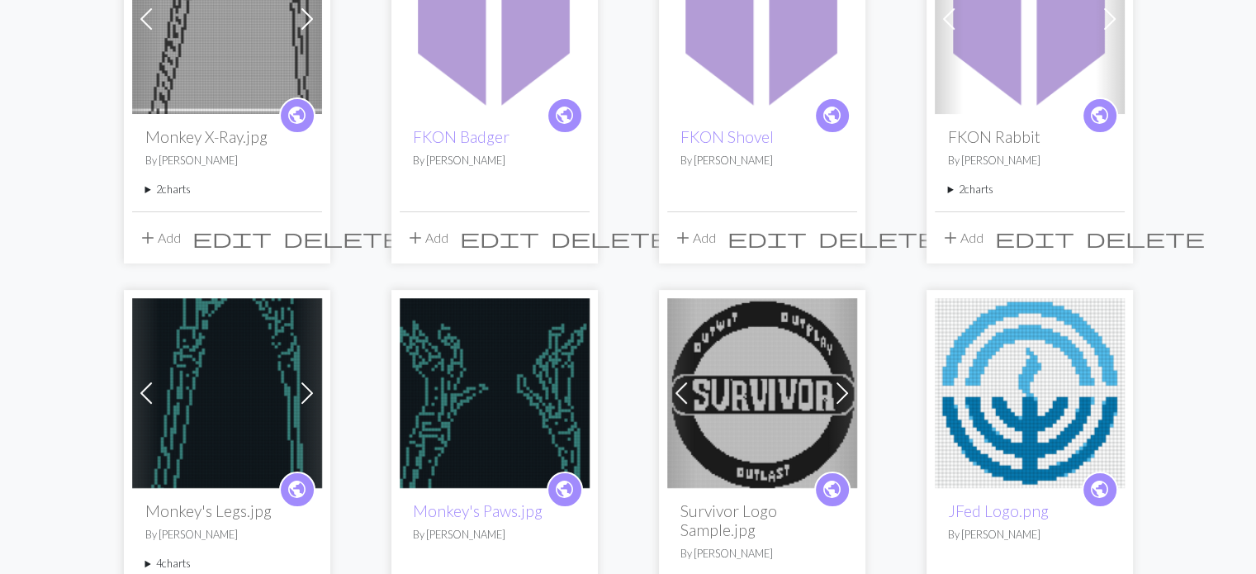
scroll to position [257, 0]
